Goal: Task Accomplishment & Management: Use online tool/utility

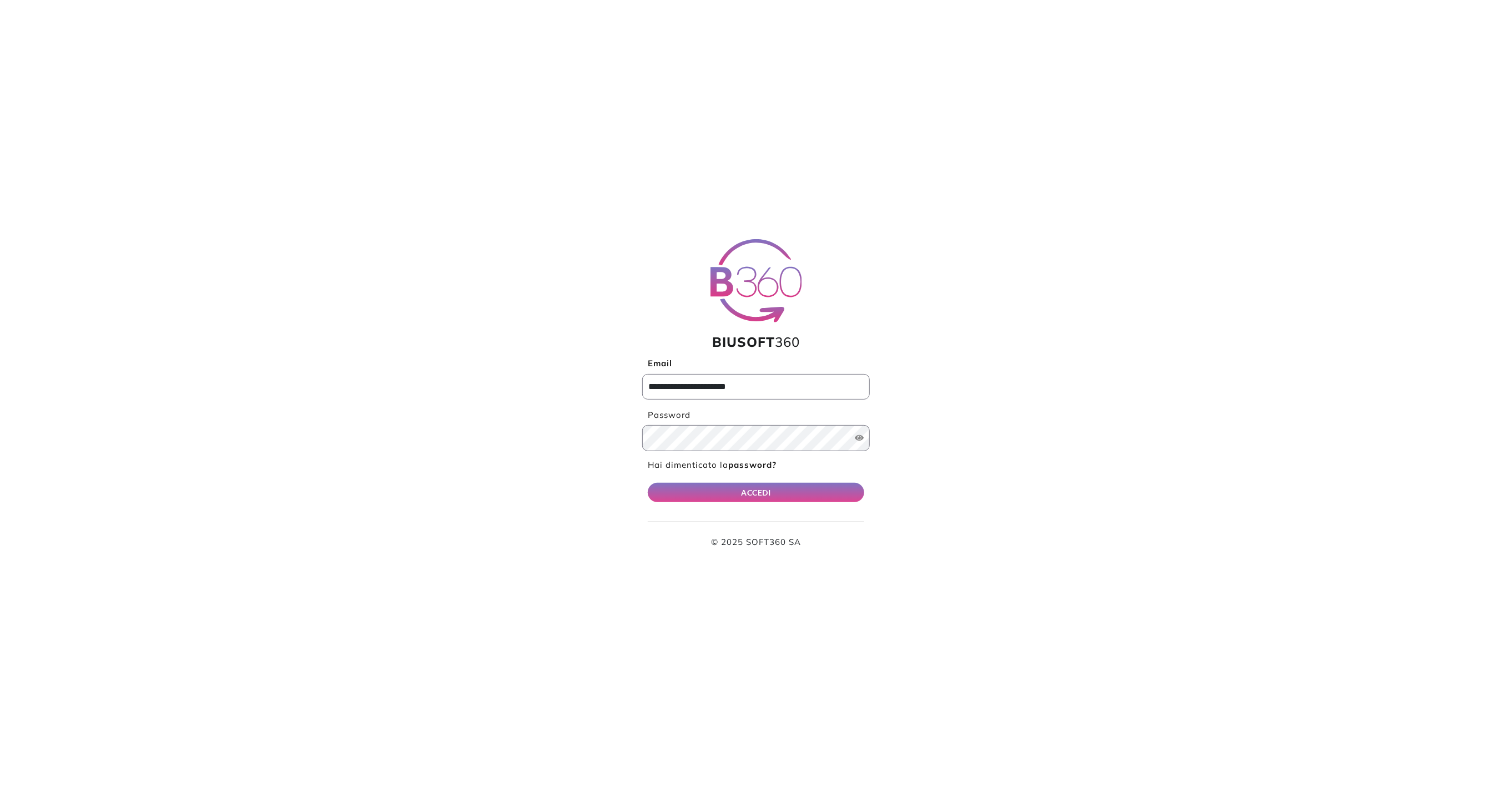
click at [766, 510] on div "ACCEDI © 2025 SOFT360 SA" at bounding box center [756, 516] width 217 height 66
click at [760, 490] on button "ACCEDI" at bounding box center [756, 492] width 217 height 19
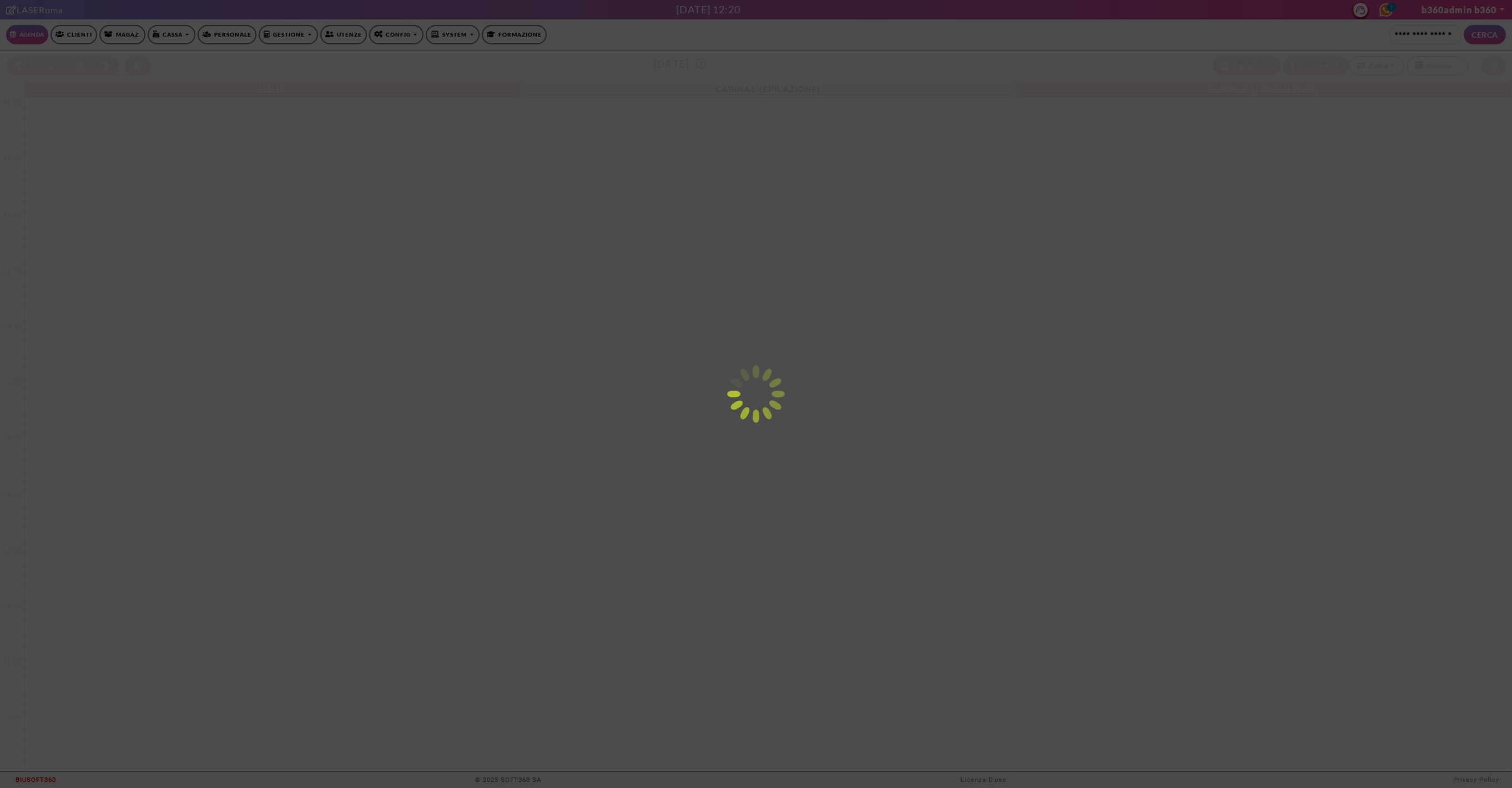
select select "*********"
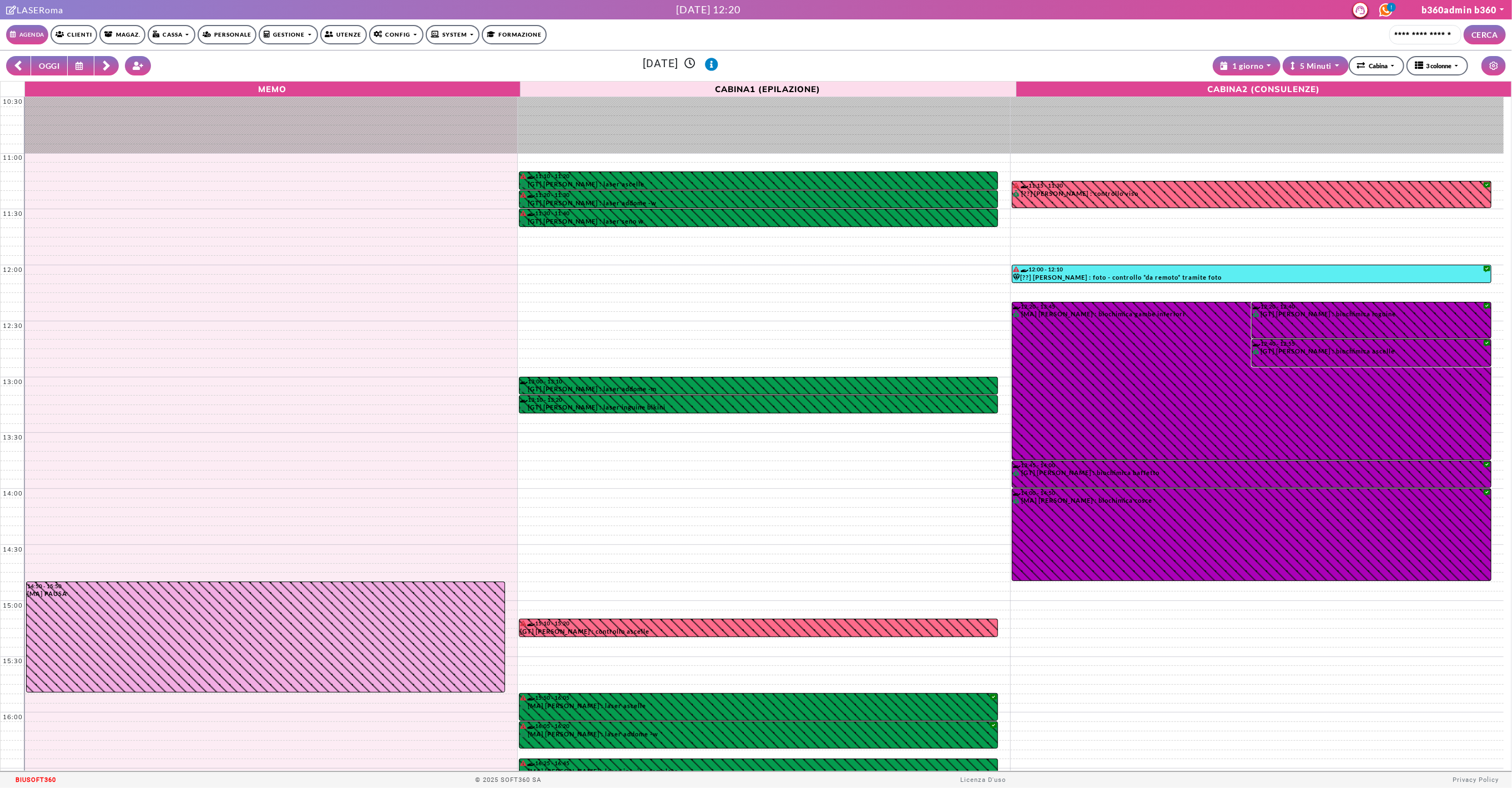
click at [297, 35] on link "Gestione" at bounding box center [288, 34] width 59 height 19
click at [376, 34] on icon at bounding box center [380, 35] width 12 height 10
click at [397, 138] on link "Avvisi Clienti" at bounding box center [408, 137] width 76 height 16
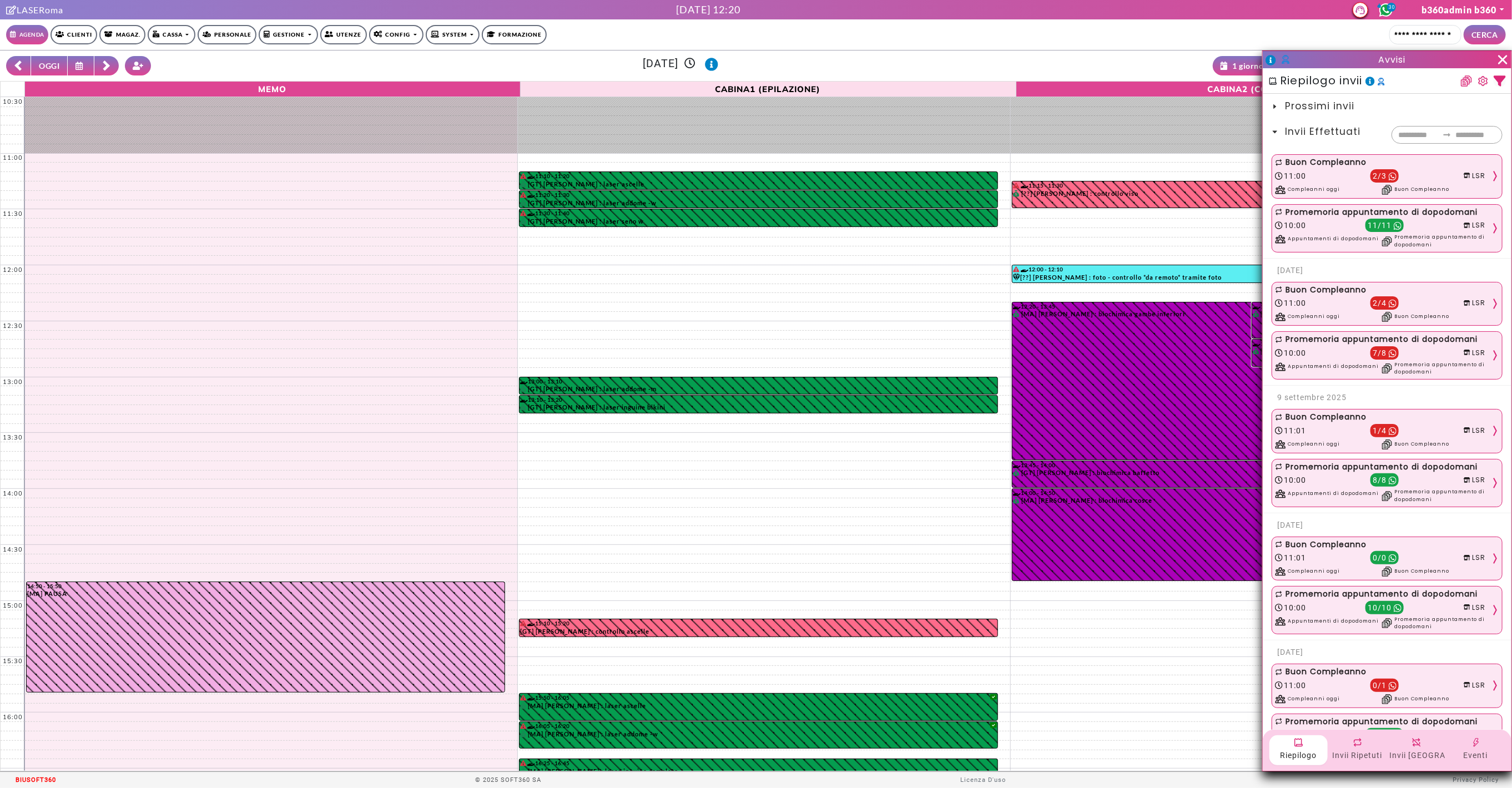
scroll to position [1478, 0]
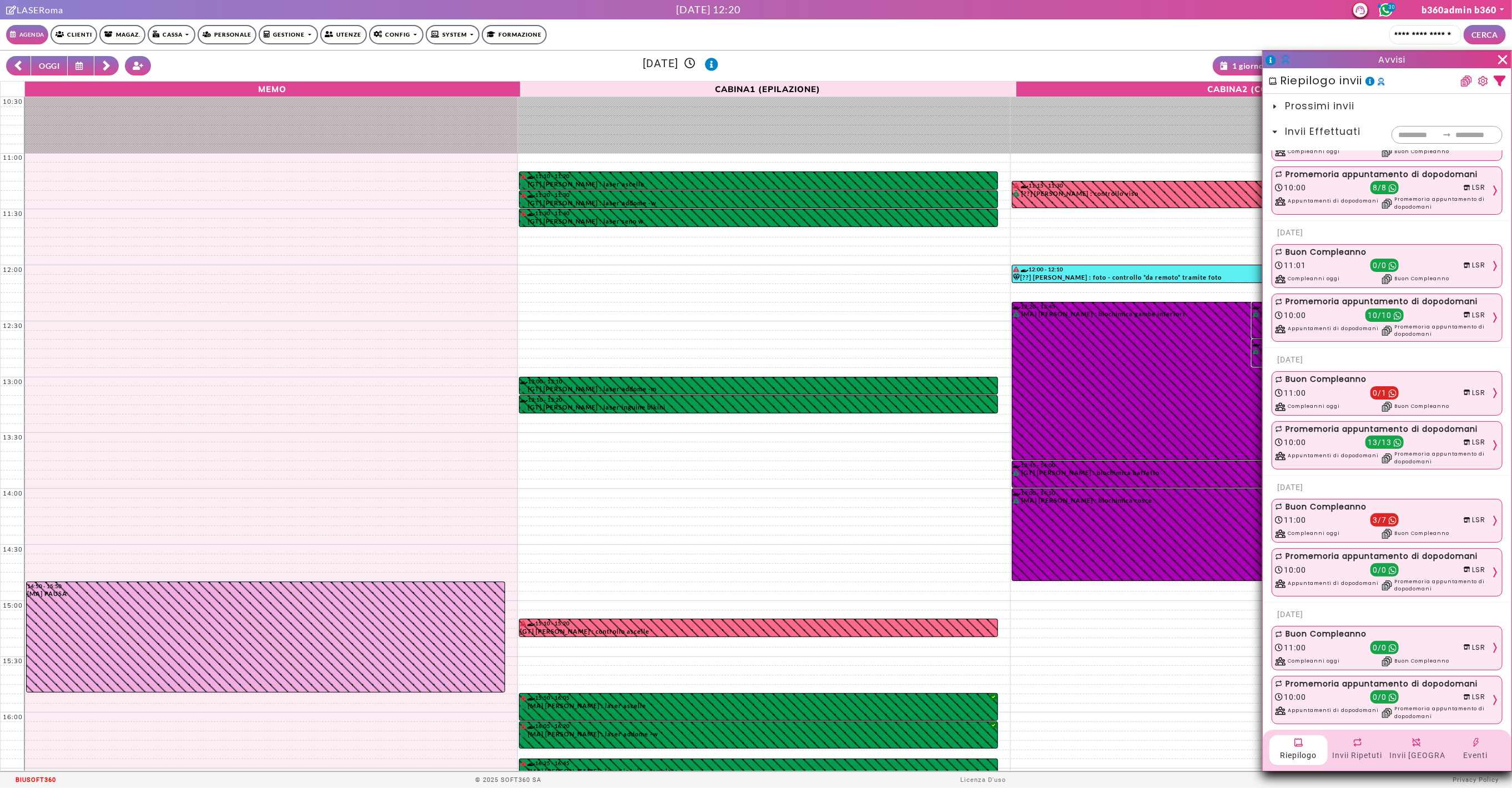
click at [1347, 733] on div "Riepilogo Invii Ripetuti Invii Singoli Eventi" at bounding box center [1387, 749] width 249 height 41
click at [1352, 741] on icon at bounding box center [1357, 743] width 10 height 10
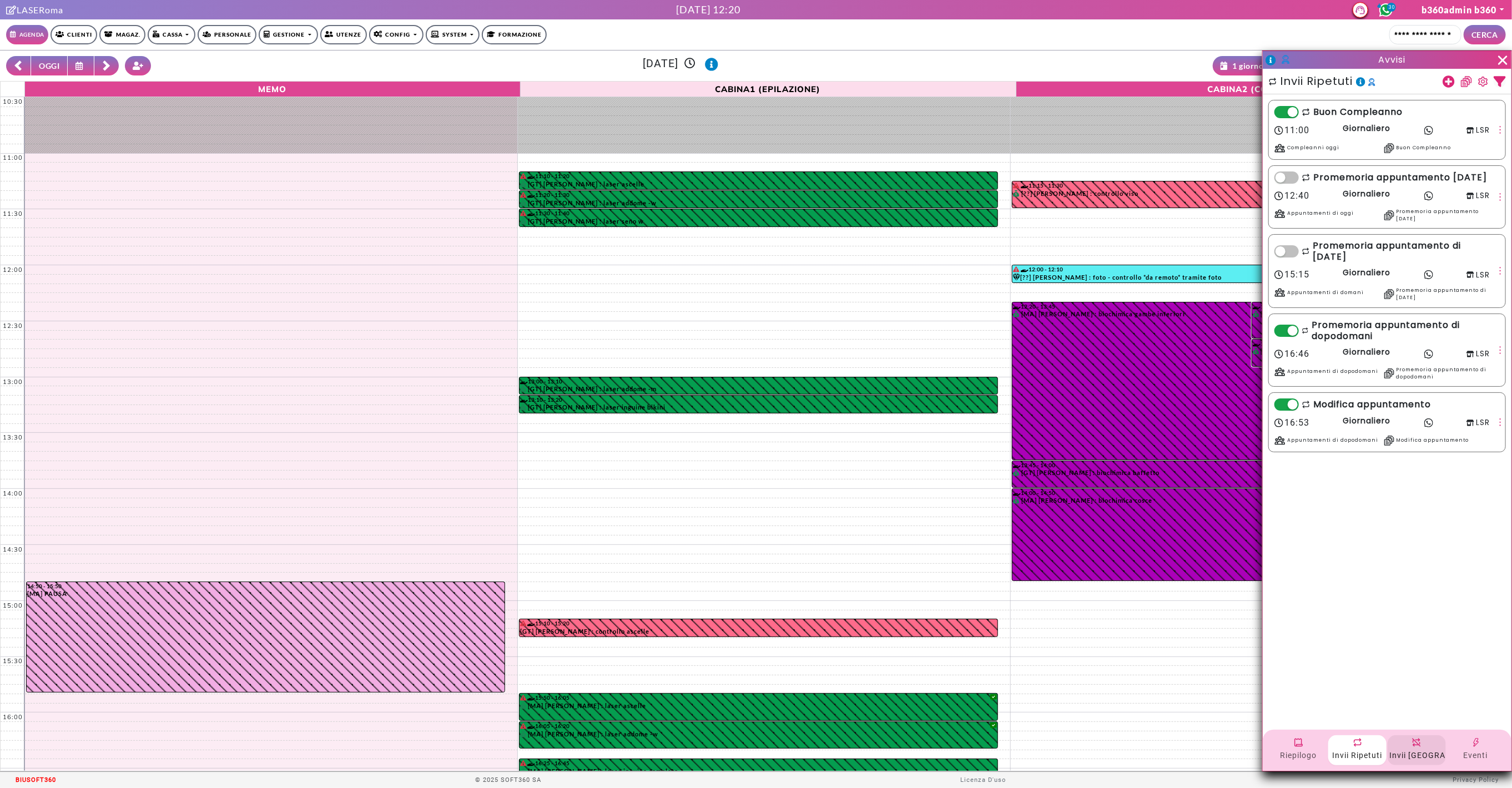
click at [1420, 738] on div "Invii Singoli" at bounding box center [1416, 750] width 58 height 30
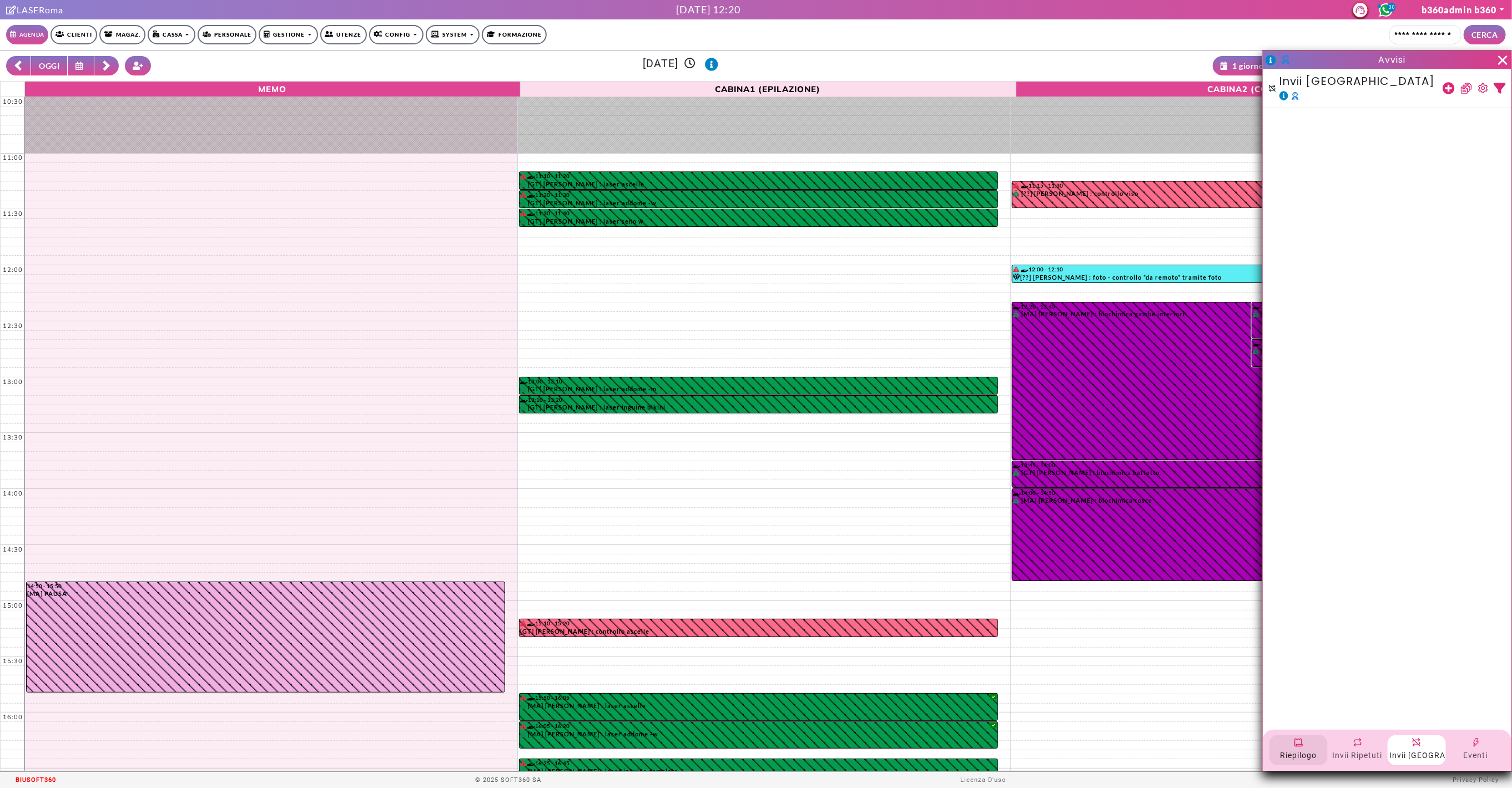
click at [1295, 748] on div "Riepilogo" at bounding box center [1299, 755] width 54 height 15
